Goal: Obtain resource: Download file/media

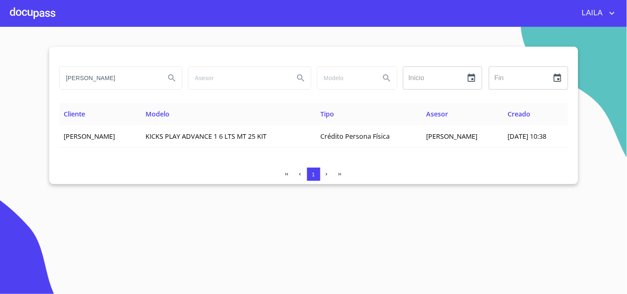
click at [139, 75] on input "NARANJO VAZQUEZ" at bounding box center [108, 78] width 99 height 22
type input "navarro alvarado"
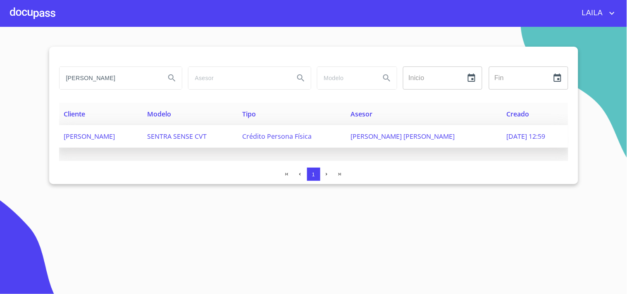
click at [142, 140] on td "MANUEL NAVARRO ALVARADO" at bounding box center [100, 136] width 83 height 23
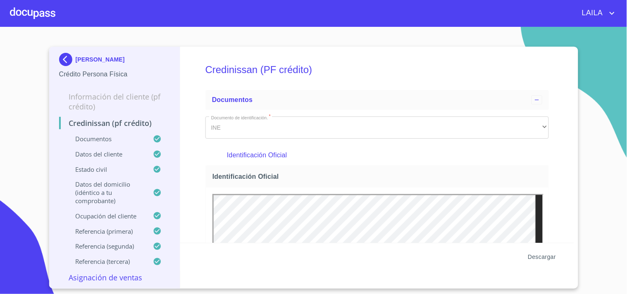
click at [544, 257] on span "Descargar" at bounding box center [541, 257] width 28 height 10
click at [63, 58] on img at bounding box center [67, 59] width 17 height 13
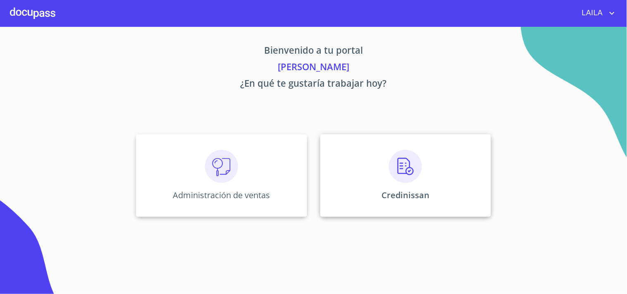
click at [398, 180] on img at bounding box center [405, 166] width 33 height 33
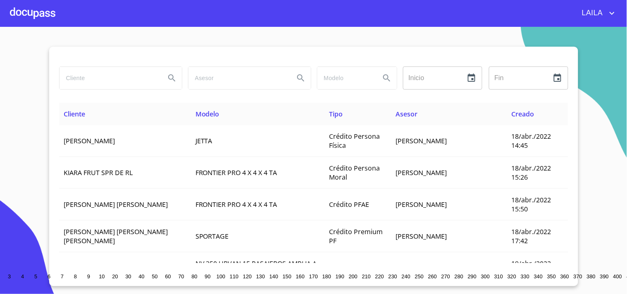
click at [141, 79] on input "search" at bounding box center [108, 78] width 99 height 22
type input "[PERSON_NAME]"
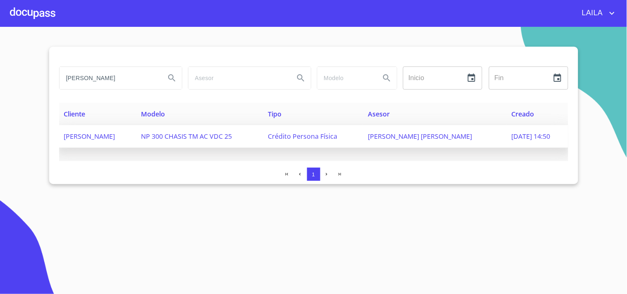
click at [115, 136] on span "[PERSON_NAME]" at bounding box center [89, 136] width 51 height 9
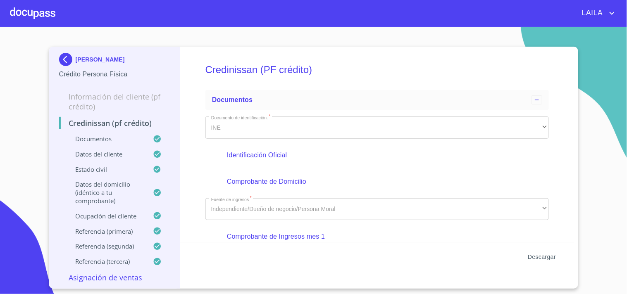
click at [538, 258] on span "Descargar" at bounding box center [541, 257] width 28 height 10
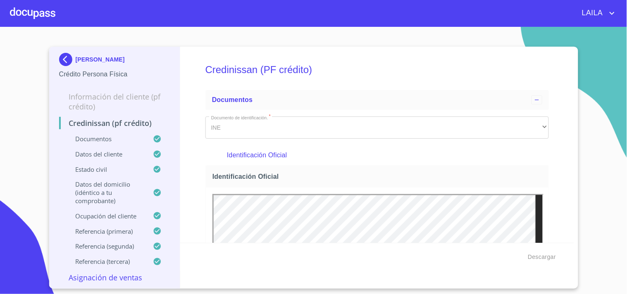
click at [62, 60] on img at bounding box center [67, 59] width 17 height 13
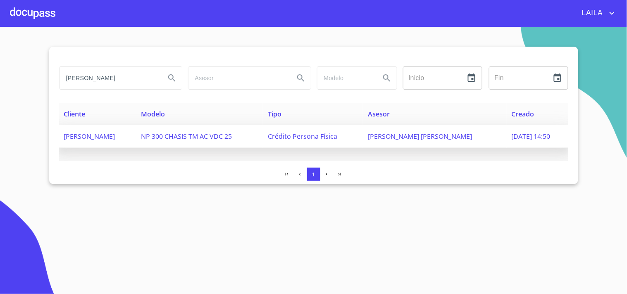
click at [115, 138] on span "[PERSON_NAME]" at bounding box center [89, 136] width 51 height 9
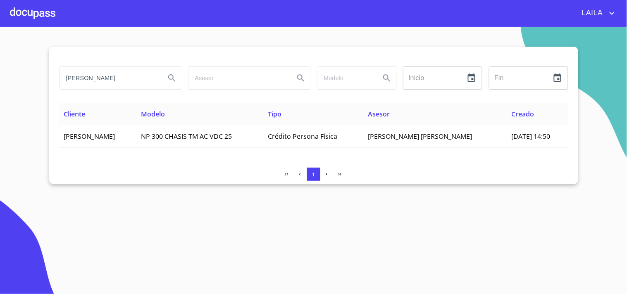
click at [105, 72] on input "[PERSON_NAME]" at bounding box center [108, 78] width 99 height 22
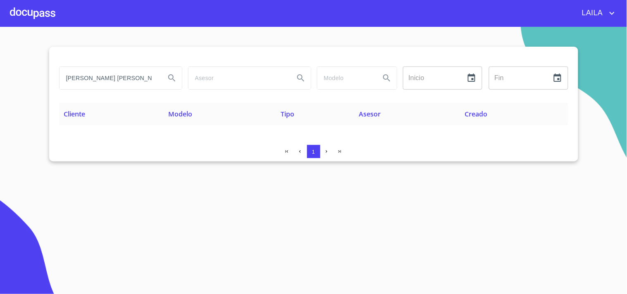
click at [157, 75] on input "[PERSON_NAME] [PERSON_NAME]" at bounding box center [108, 78] width 99 height 22
type input "M"
type input "[PERSON_NAME]"
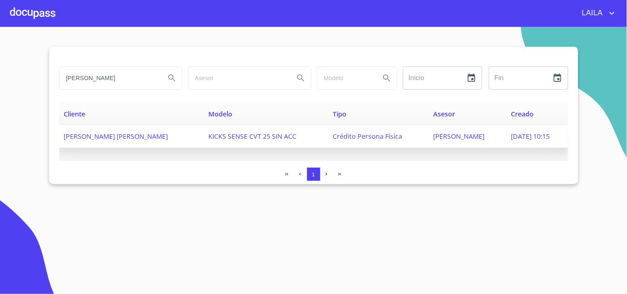
click at [116, 138] on span "[PERSON_NAME] [PERSON_NAME]" at bounding box center [116, 136] width 104 height 9
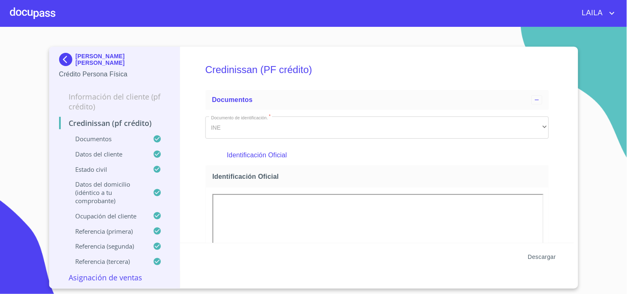
click at [539, 259] on span "Descargar" at bounding box center [541, 257] width 28 height 10
click at [69, 56] on img at bounding box center [67, 59] width 17 height 13
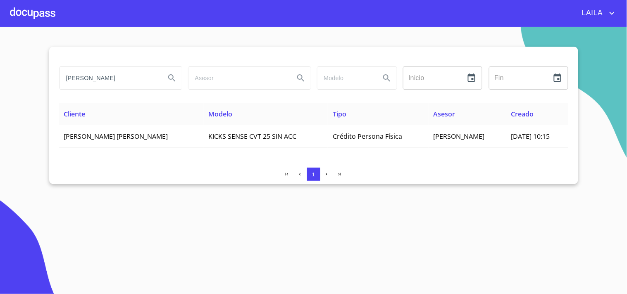
click at [105, 79] on input "[PERSON_NAME]" at bounding box center [108, 78] width 99 height 22
click at [105, 77] on input "[PERSON_NAME]" at bounding box center [108, 78] width 99 height 22
type input "V"
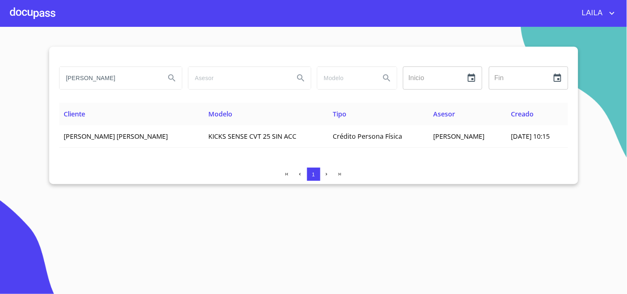
type input "[PERSON_NAME]"
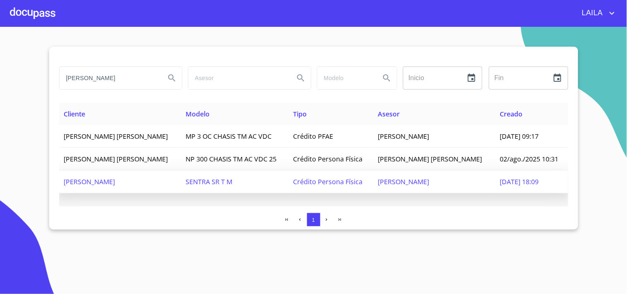
click at [115, 182] on span "[PERSON_NAME]" at bounding box center [89, 181] width 51 height 9
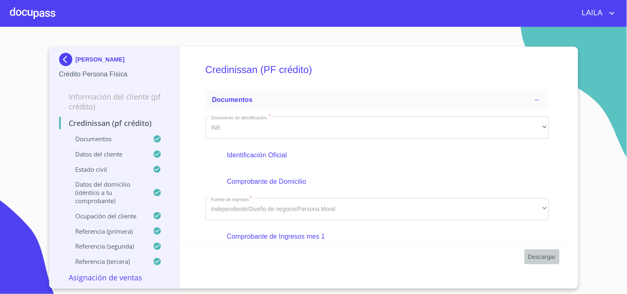
click at [540, 260] on span "Descargar" at bounding box center [541, 257] width 28 height 10
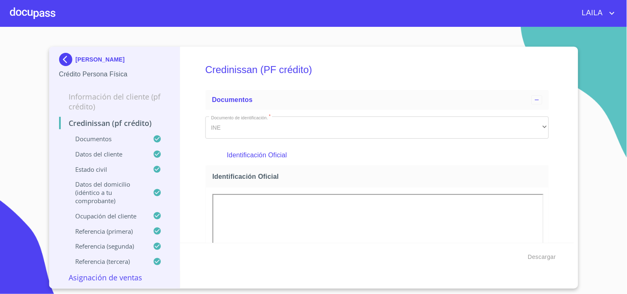
click at [59, 57] on img at bounding box center [67, 59] width 17 height 13
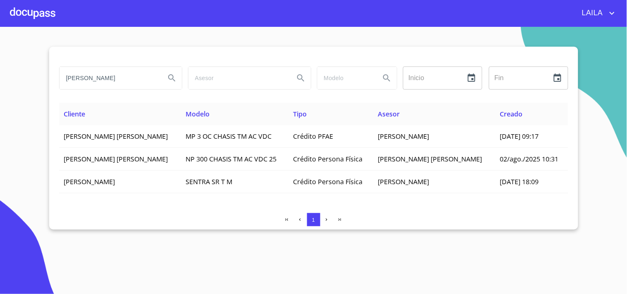
click at [107, 79] on input "[PERSON_NAME]" at bounding box center [108, 78] width 99 height 22
type input "german [PERSON_NAME]"
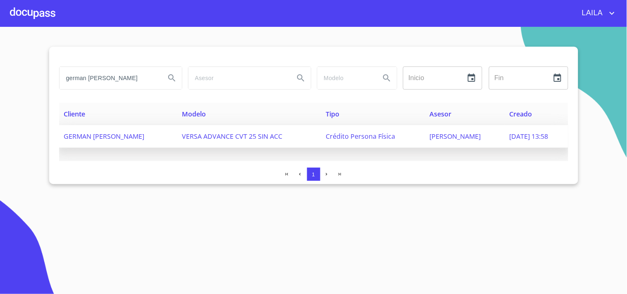
click at [211, 134] on span "VERSA ADVANCE CVT 25 SIN ACC" at bounding box center [232, 136] width 100 height 9
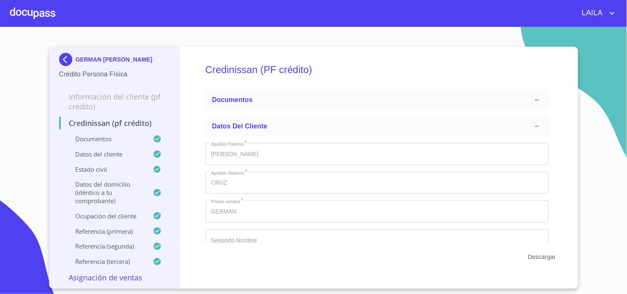
click at [536, 259] on span "Descargar" at bounding box center [541, 257] width 28 height 10
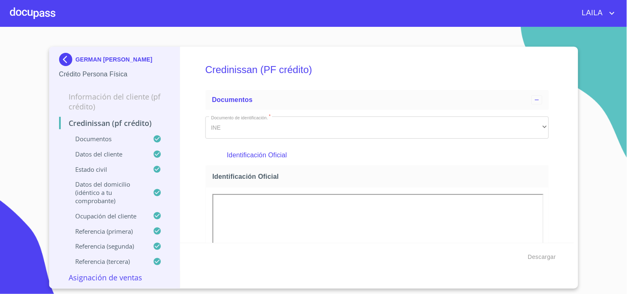
click at [66, 55] on img at bounding box center [67, 59] width 17 height 13
